Goal: Communication & Community: Answer question/provide support

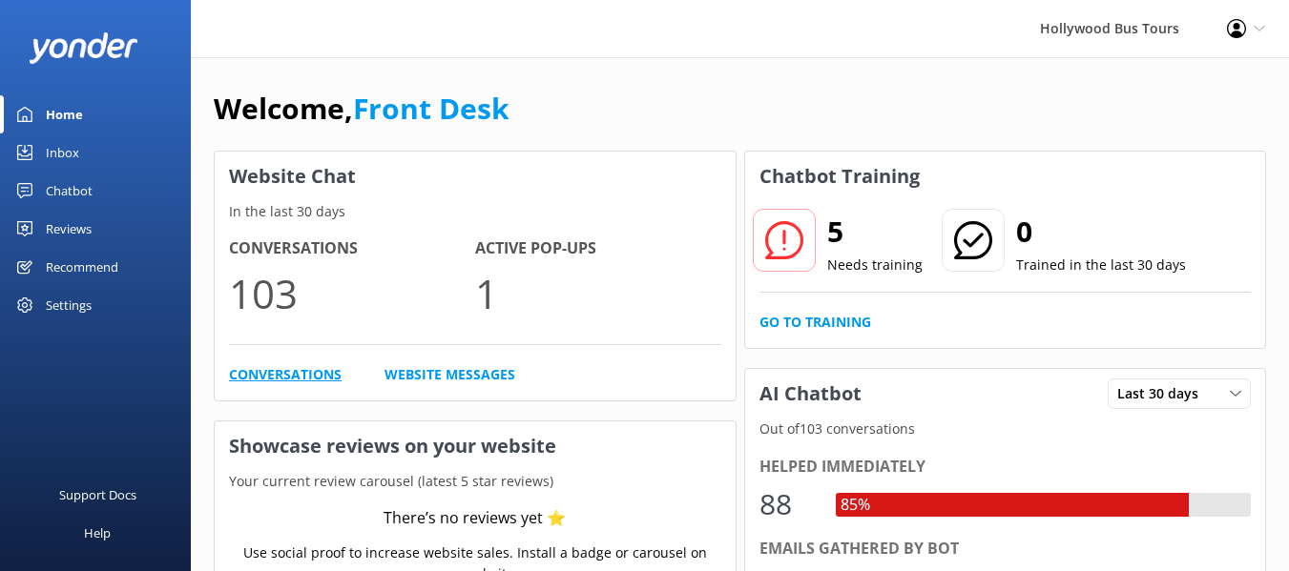
click at [287, 384] on link "Conversations" at bounding box center [285, 374] width 113 height 21
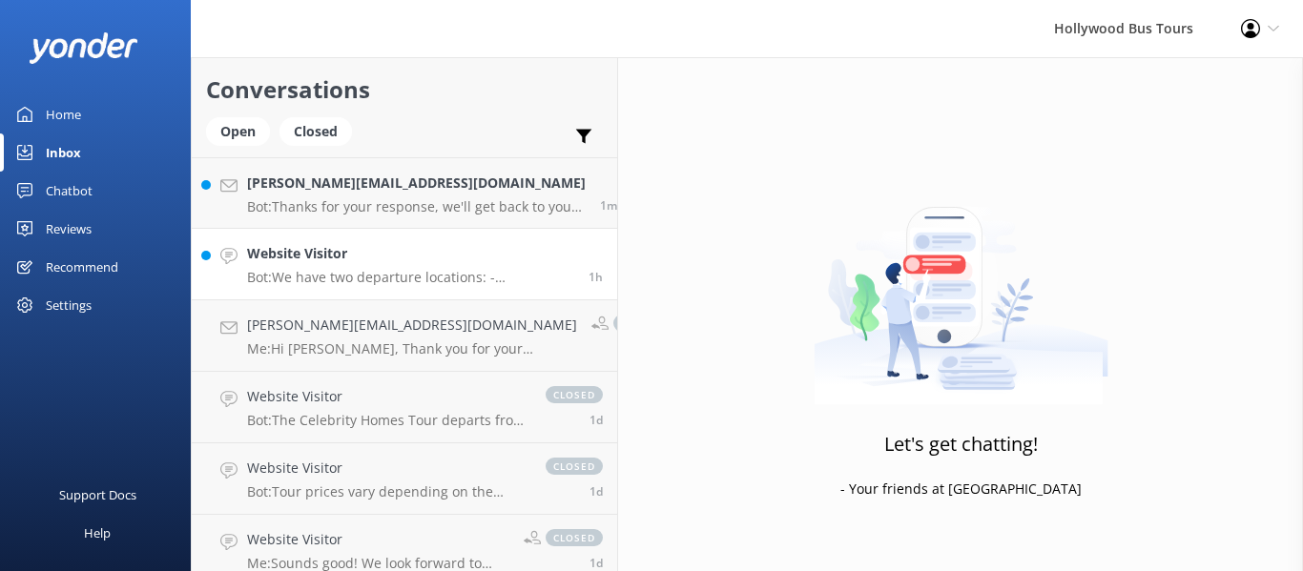
drag, startPoint x: 377, startPoint y: 249, endPoint x: 324, endPoint y: 276, distance: 58.9
click at [324, 276] on p "Bot: We have two departure locations: - [STREET_ADDRESS]. Please check-in insid…" at bounding box center [410, 277] width 327 height 17
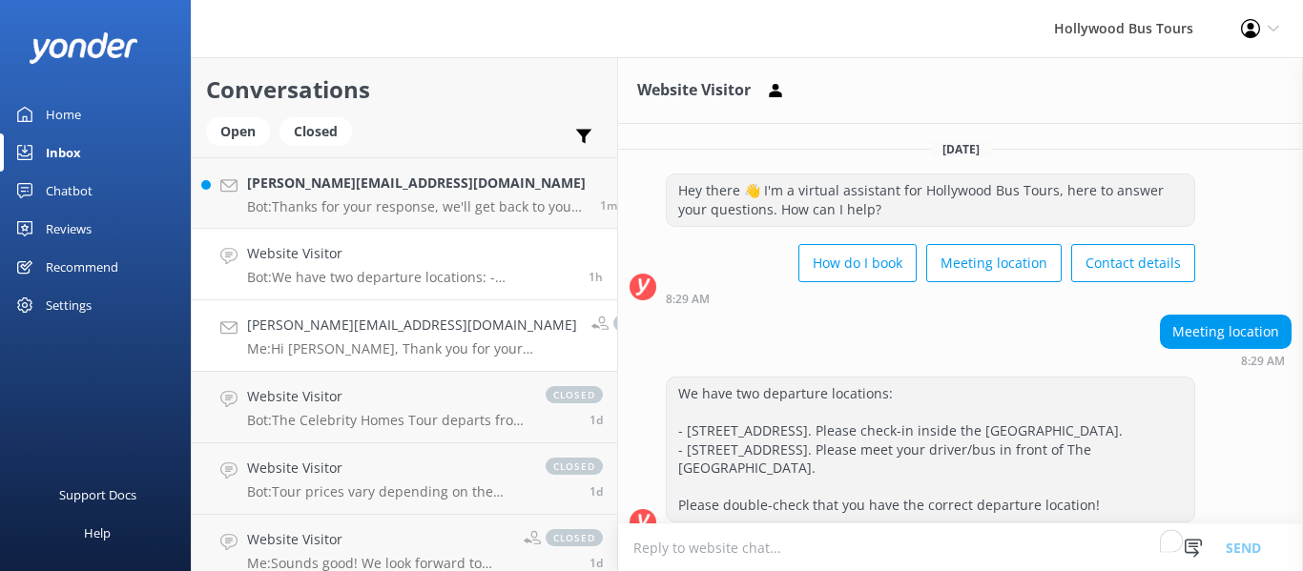
scroll to position [46, 0]
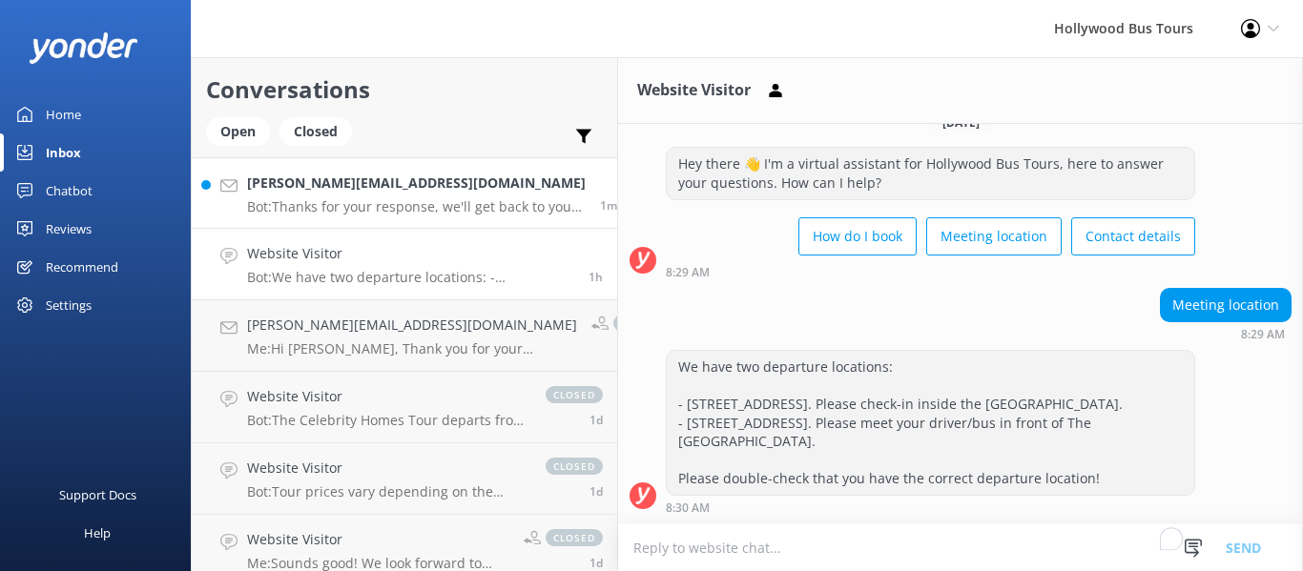
click at [366, 184] on h4 "[PERSON_NAME][EMAIL_ADDRESS][DOMAIN_NAME]" at bounding box center [416, 183] width 339 height 21
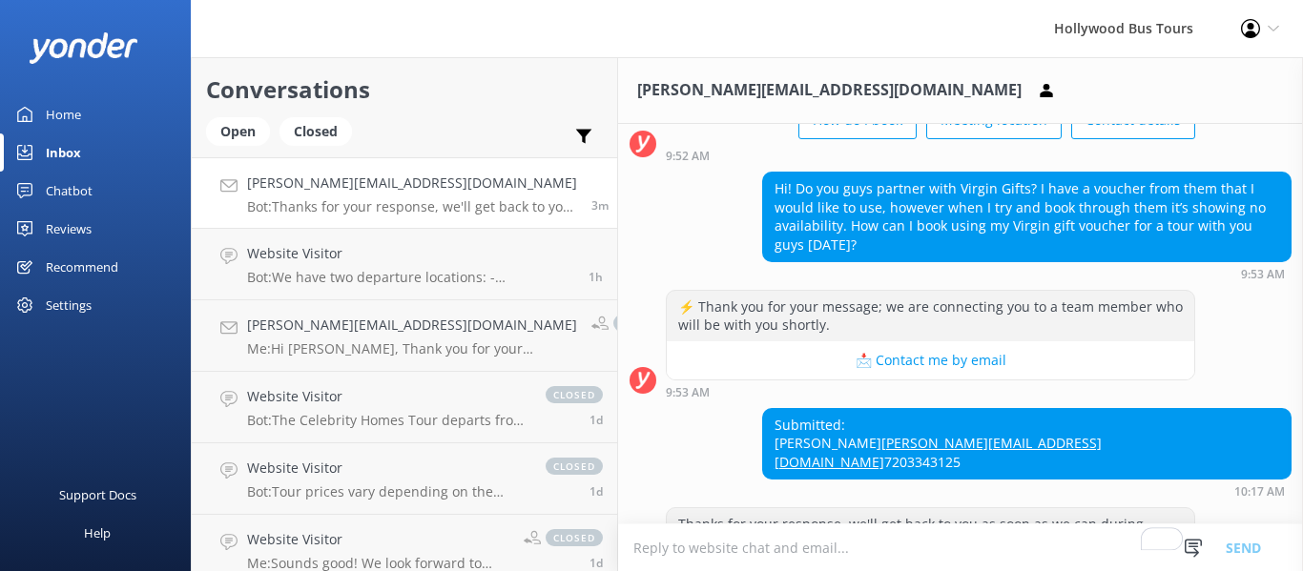
scroll to position [142, 0]
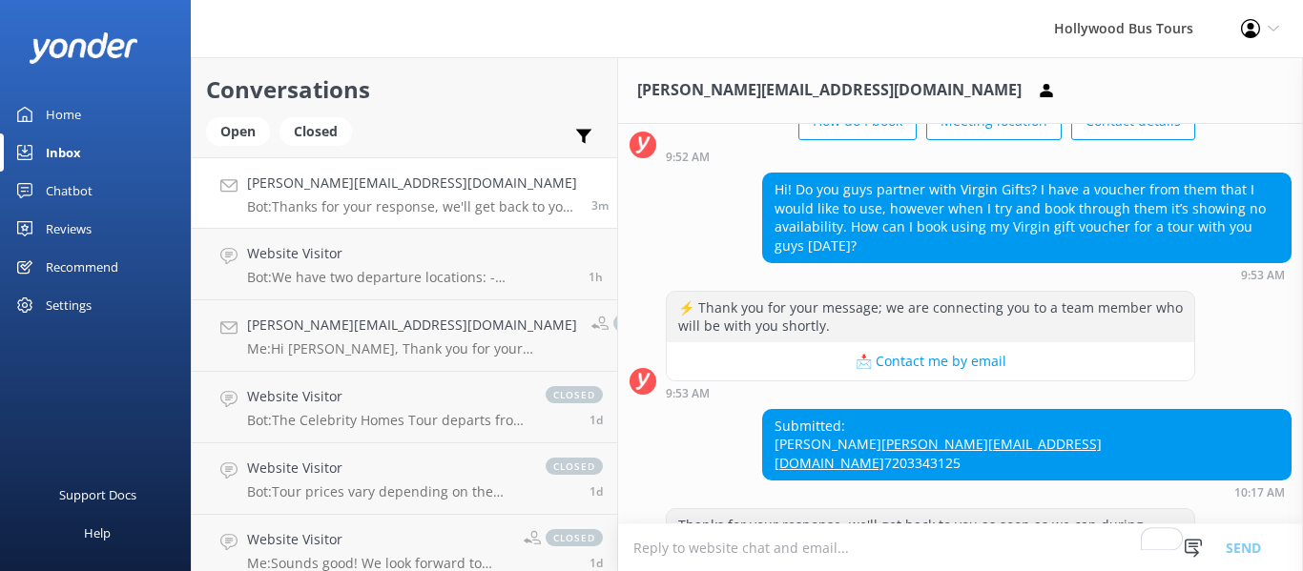
click at [671, 554] on textarea "To enrich screen reader interactions, please activate Accessibility in Grammarl…" at bounding box center [960, 548] width 685 height 47
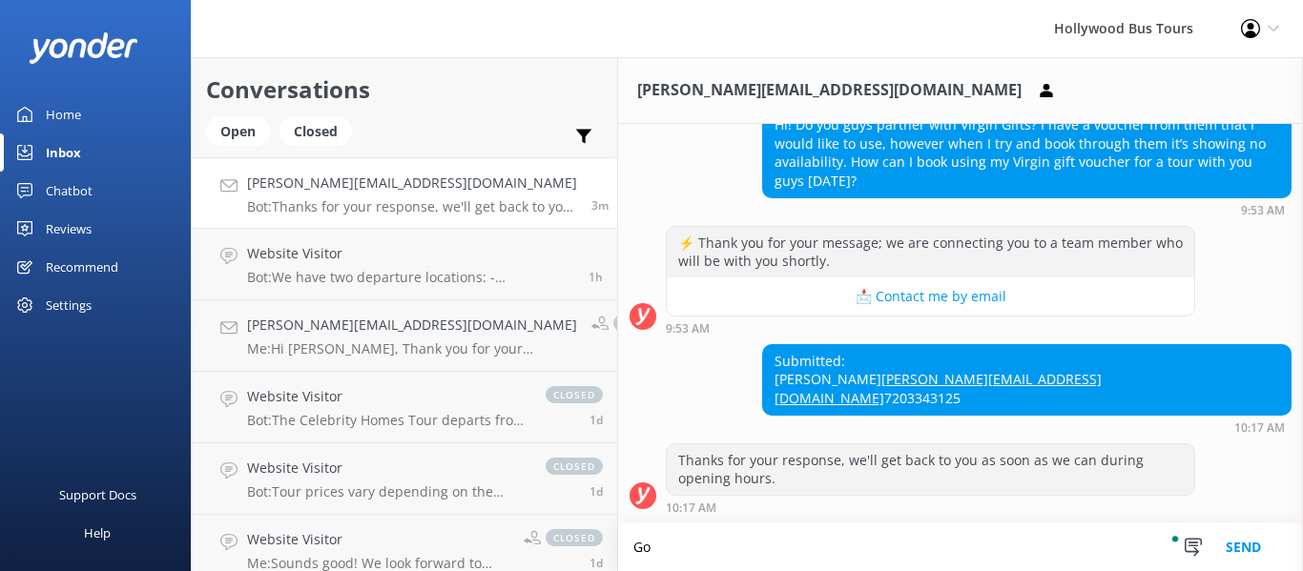
scroll to position [208, 0]
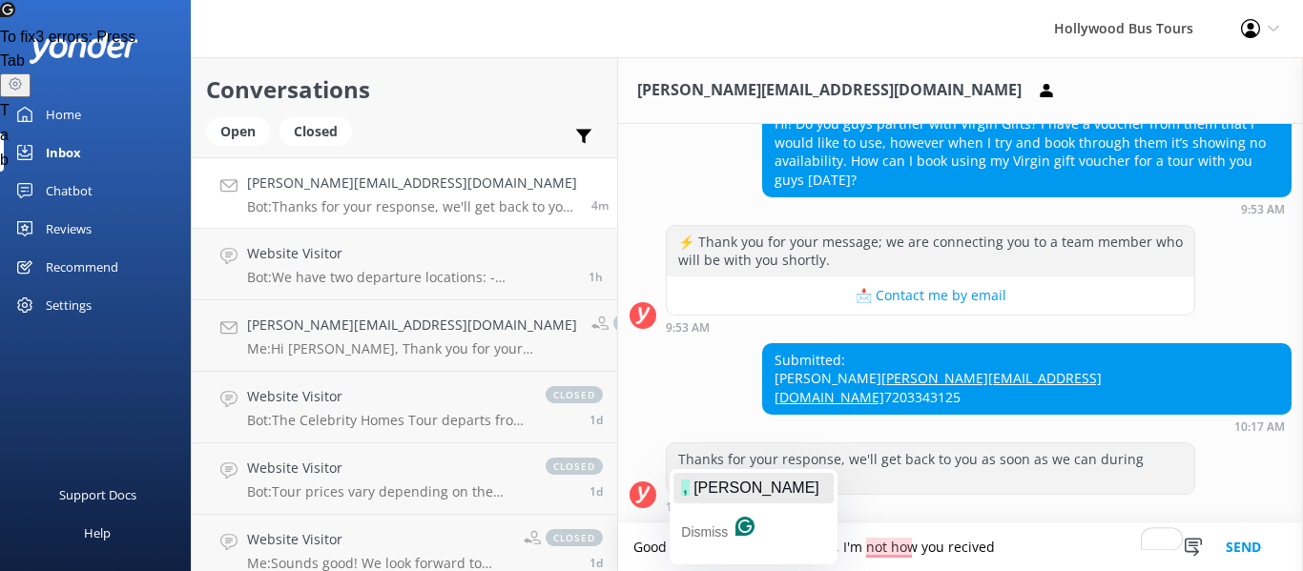
click at [712, 484] on span "[PERSON_NAME]" at bounding box center [757, 488] width 126 height 16
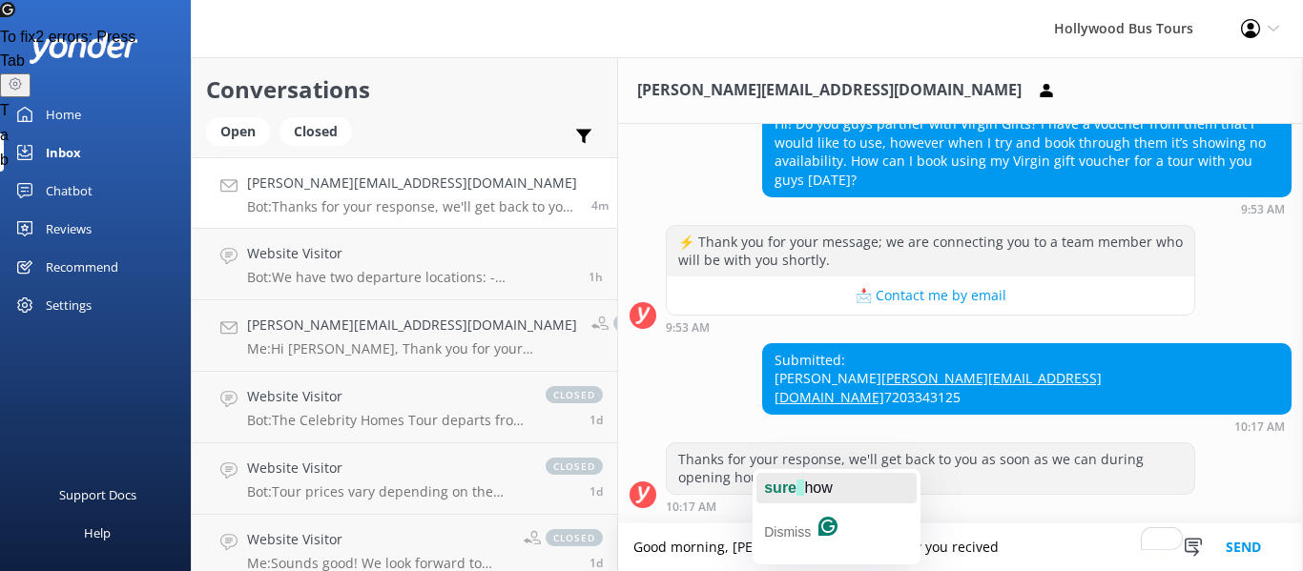
click at [804, 488] on span "how" at bounding box center [818, 488] width 28 height 16
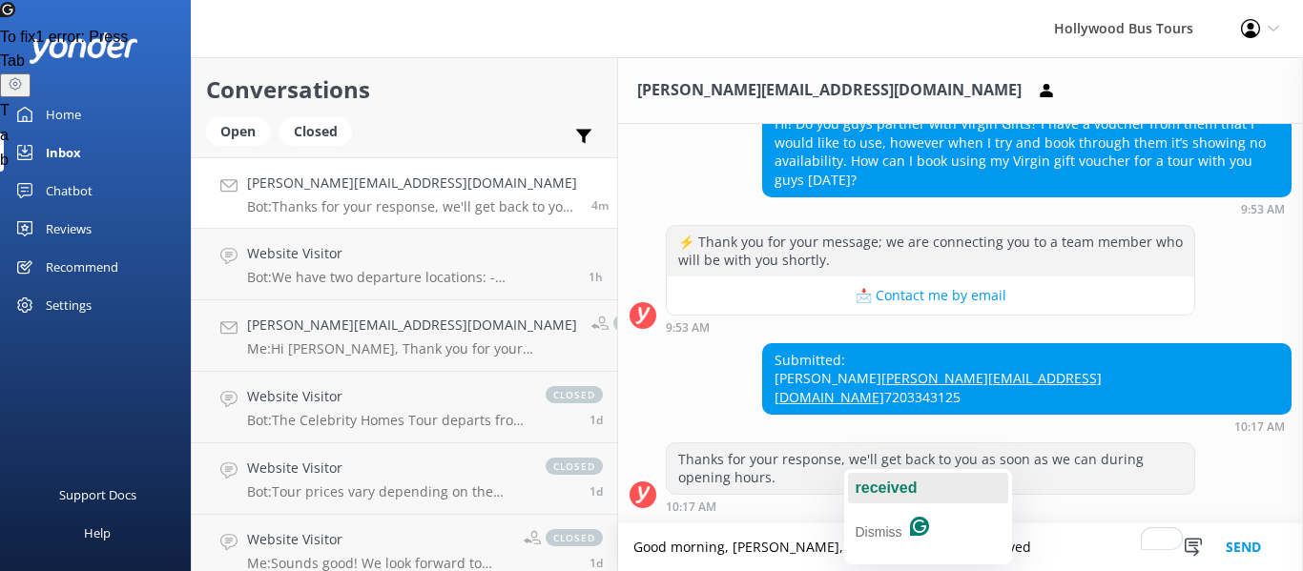
click at [873, 473] on div "received" at bounding box center [887, 488] width 62 height 31
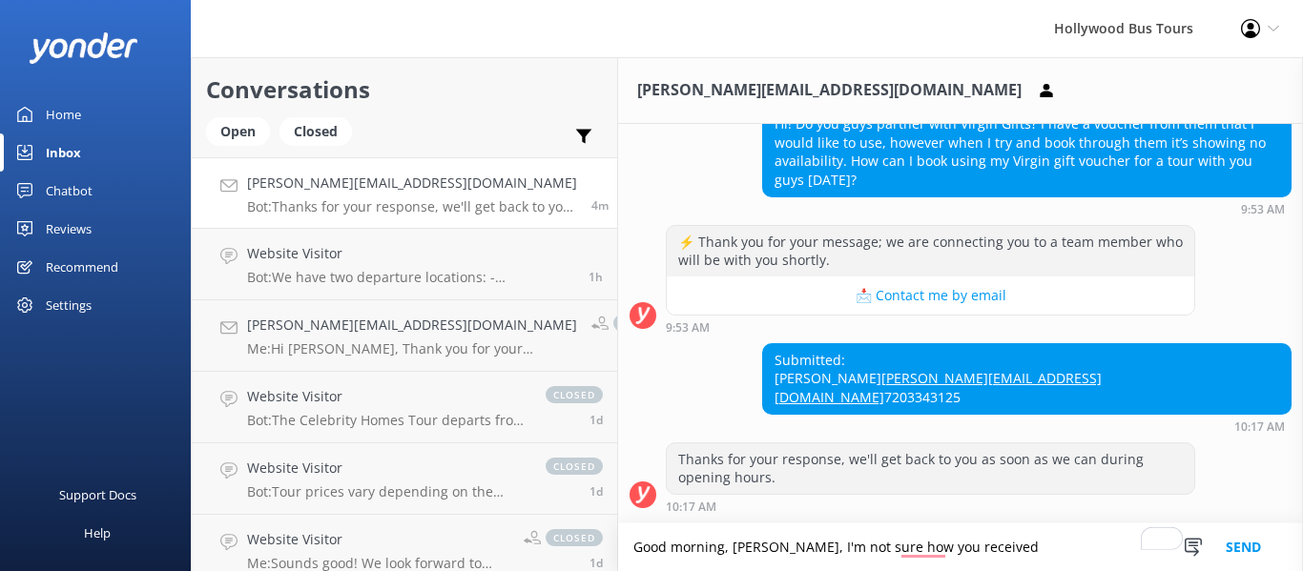
click at [933, 547] on textarea "Good morning, [PERSON_NAME], I'm not sure how you received" at bounding box center [960, 548] width 685 height 48
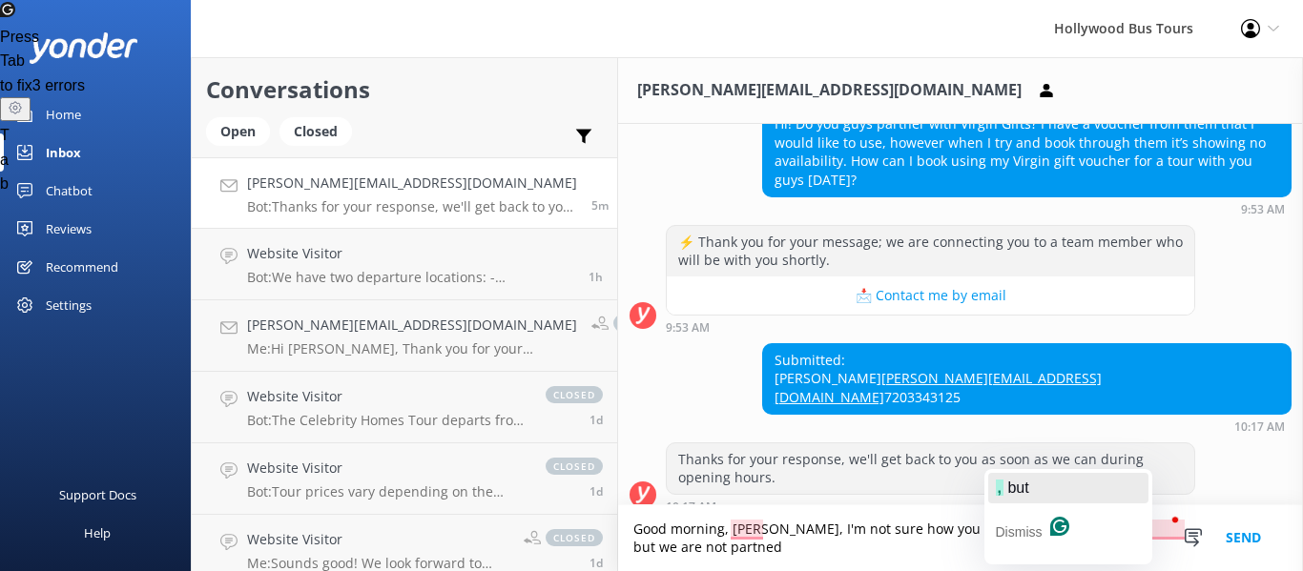
click at [1011, 480] on span "but" at bounding box center [1017, 488] width 21 height 16
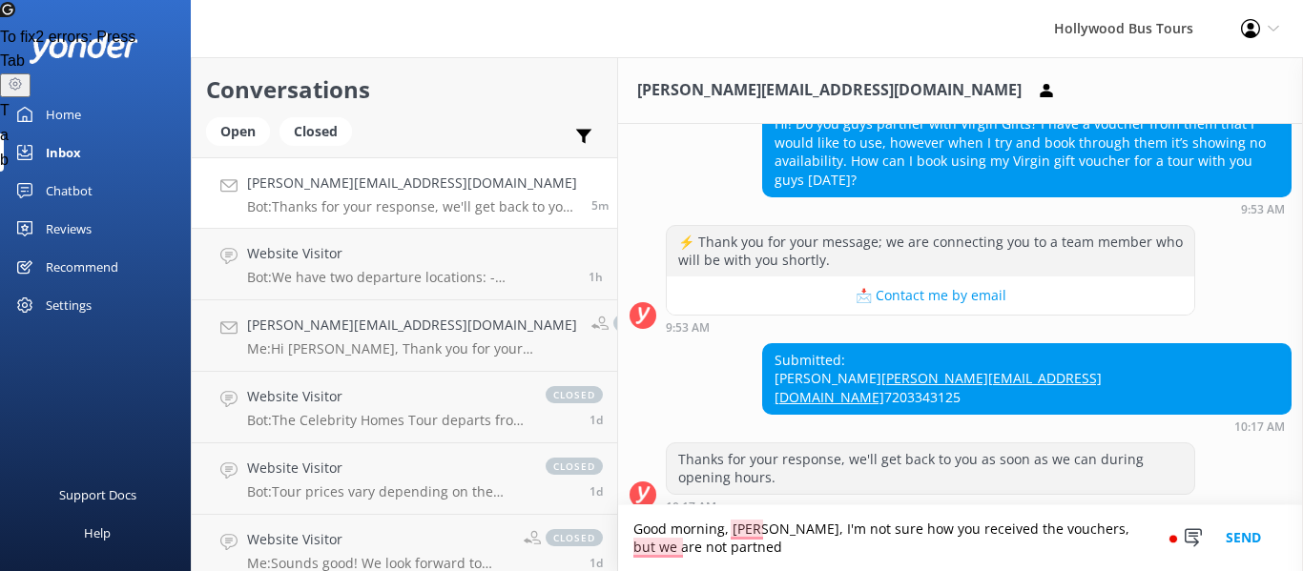
scroll to position [226, 0]
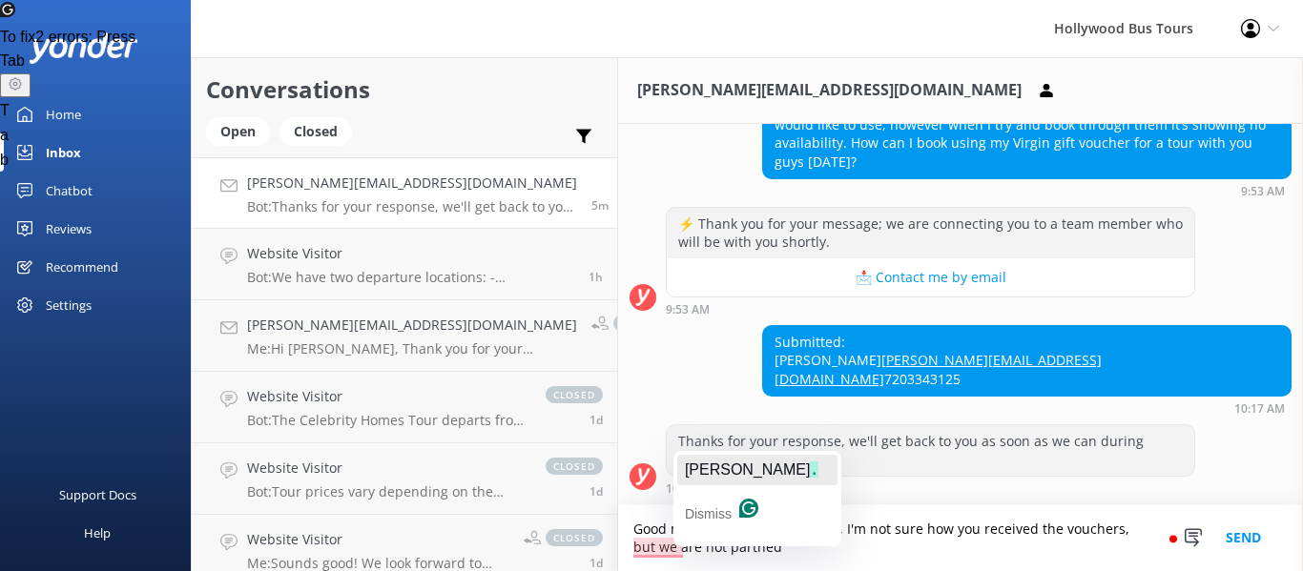
click at [709, 472] on span "[PERSON_NAME]" at bounding box center [748, 470] width 126 height 16
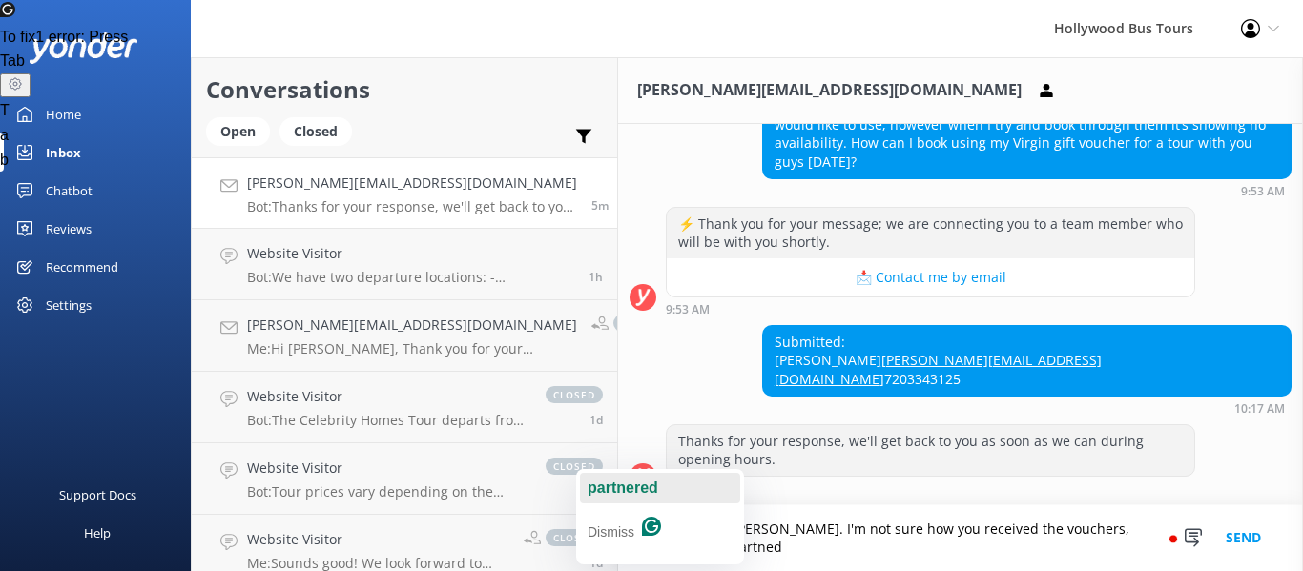
click at [636, 492] on span "partnered" at bounding box center [623, 488] width 71 height 16
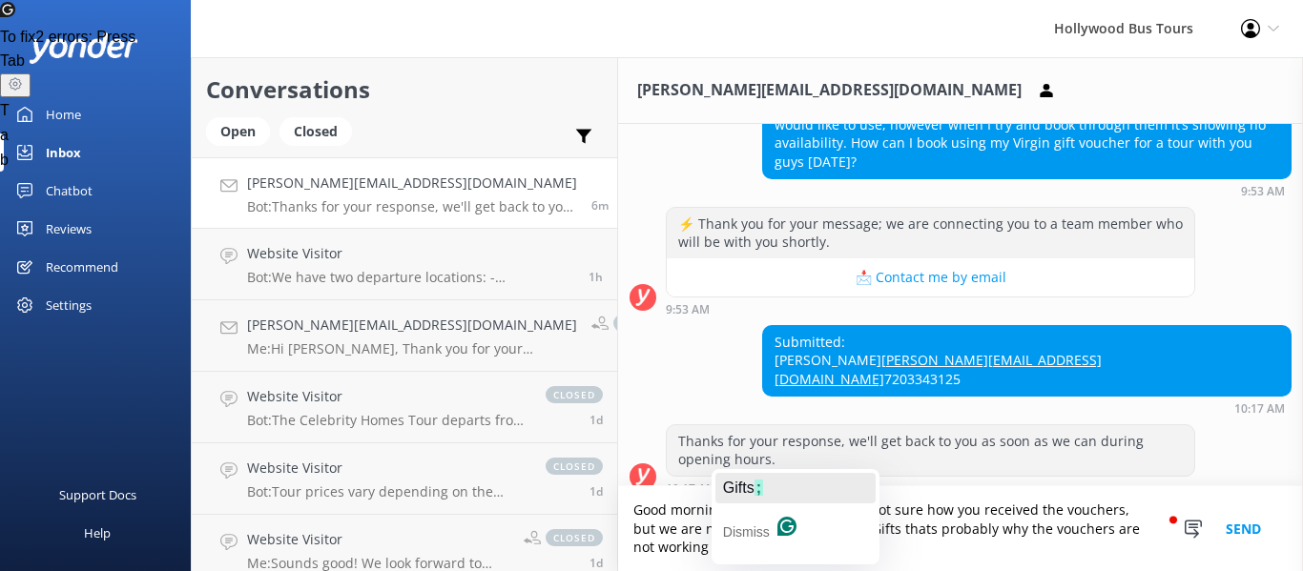
click at [726, 480] on span "Gifts" at bounding box center [738, 488] width 31 height 16
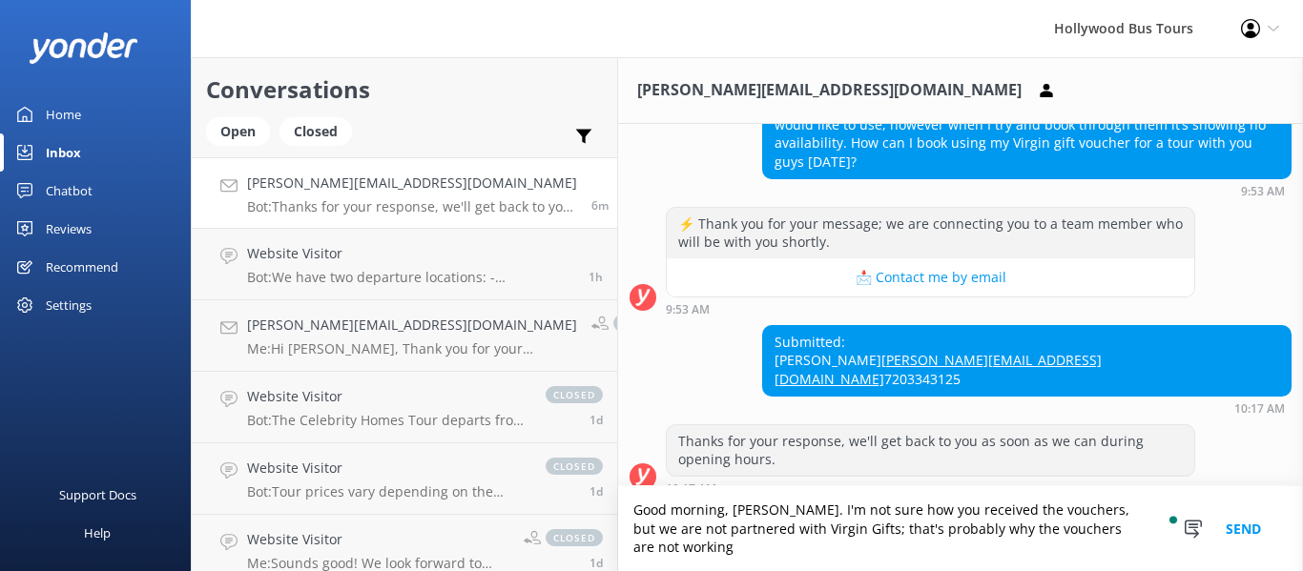
click at [1071, 550] on textarea "Good morning, [PERSON_NAME]. I'm not sure how you received the vouchers, but we…" at bounding box center [960, 529] width 685 height 85
type textarea "Good morning, [PERSON_NAME]. I'm not sure how you received the vouchers, but we…"
click at [1241, 538] on button "Send" at bounding box center [1244, 529] width 72 height 85
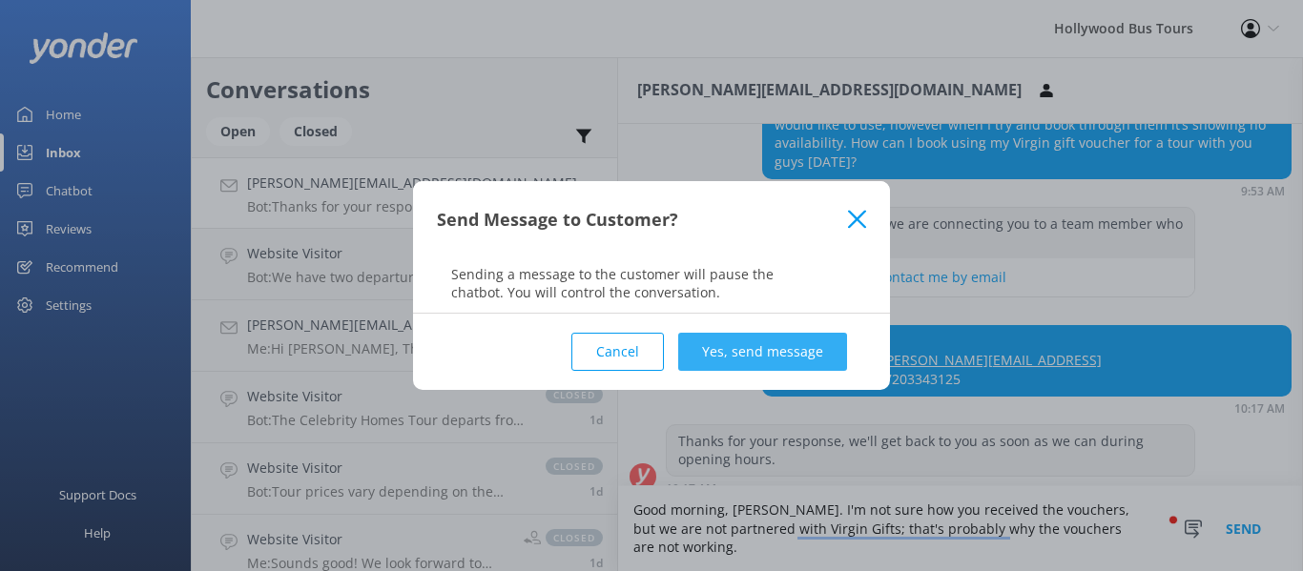
click at [741, 357] on button "Yes, send message" at bounding box center [762, 352] width 169 height 38
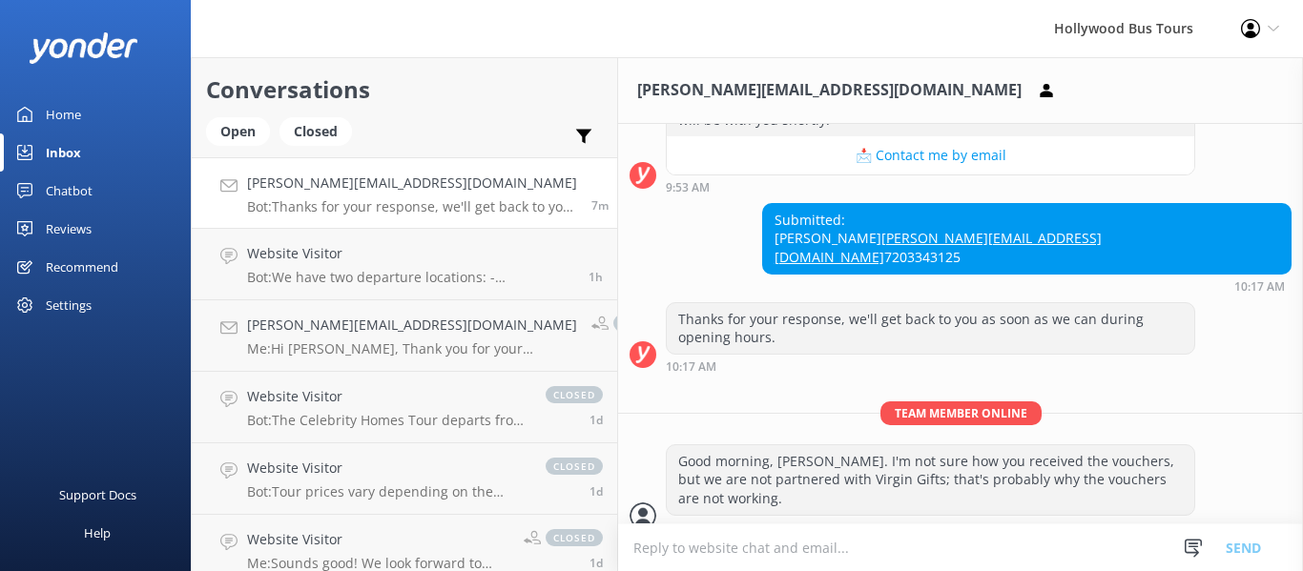
scroll to position [349, 0]
